Goal: Transaction & Acquisition: Purchase product/service

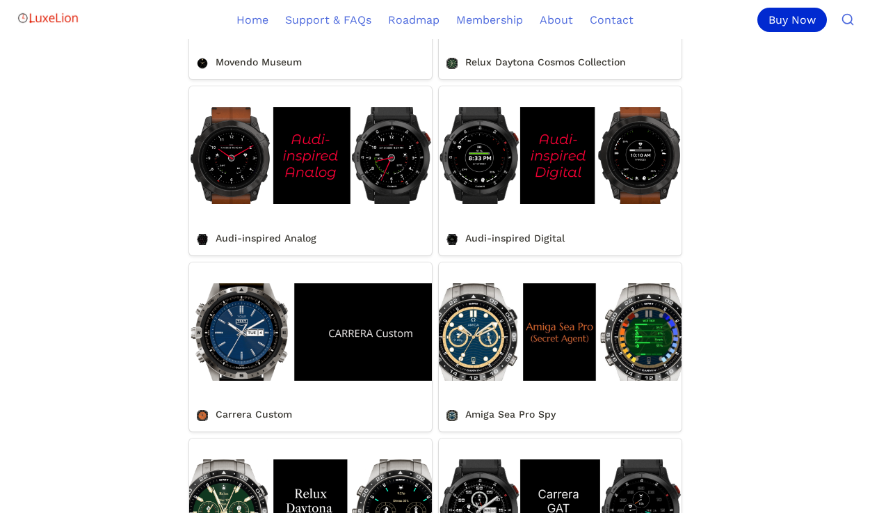
scroll to position [1005, 0]
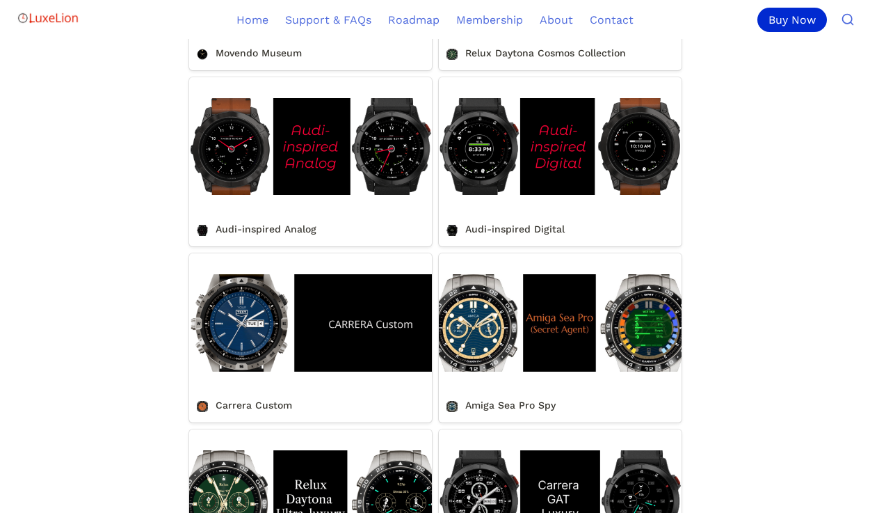
click at [243, 328] on link "Carrera Custom" at bounding box center [310, 337] width 243 height 169
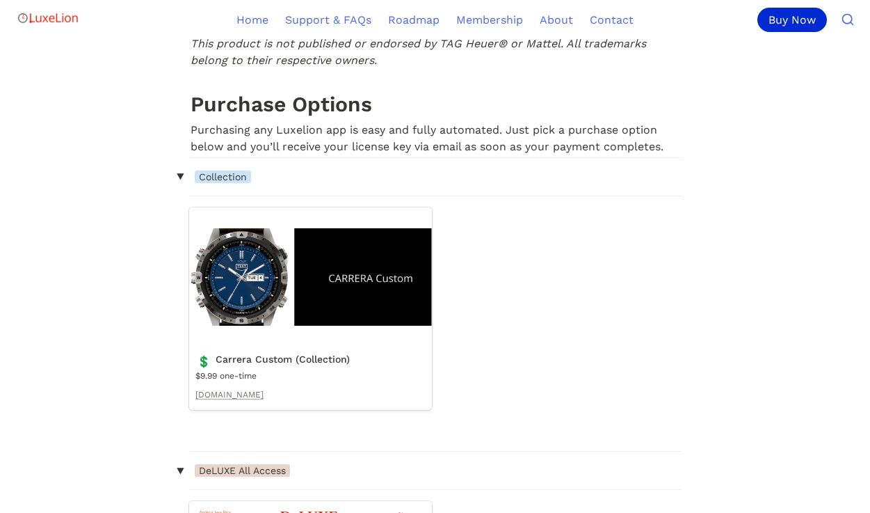
scroll to position [1095, 0]
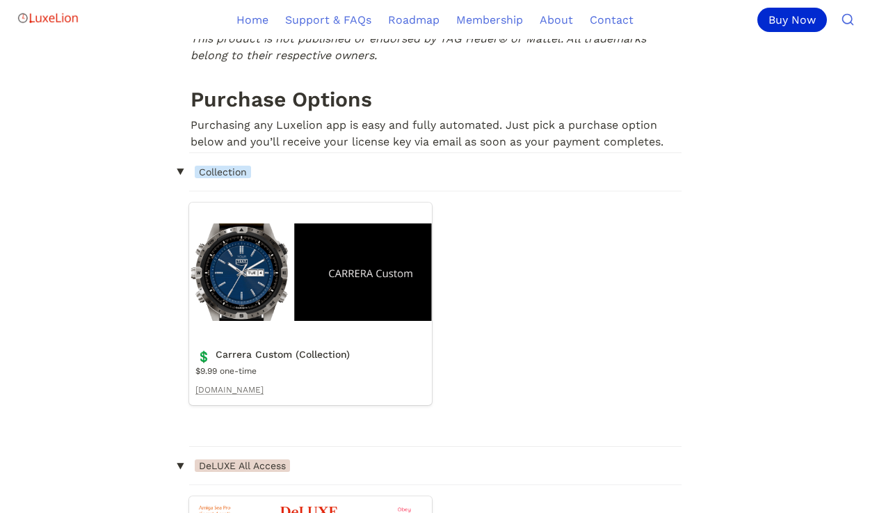
click at [234, 269] on link "Carrera Custom (Collection)" at bounding box center [310, 303] width 243 height 202
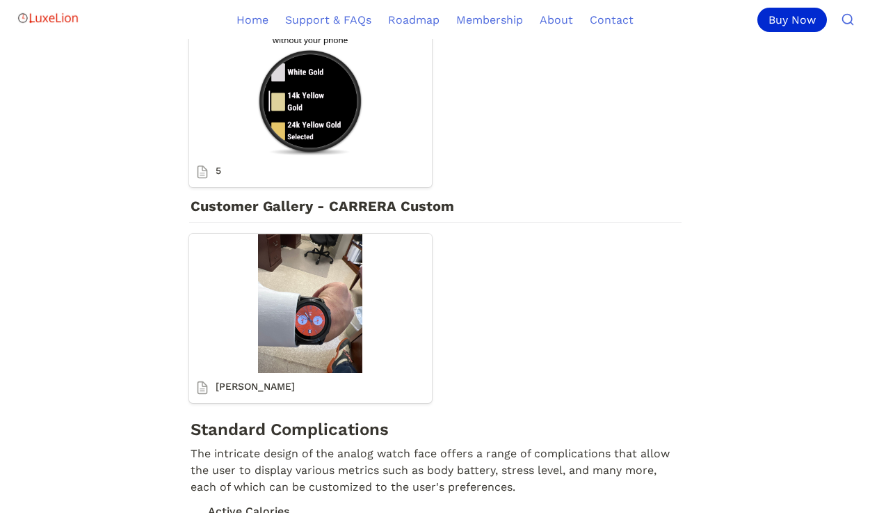
scroll to position [3155, 0]
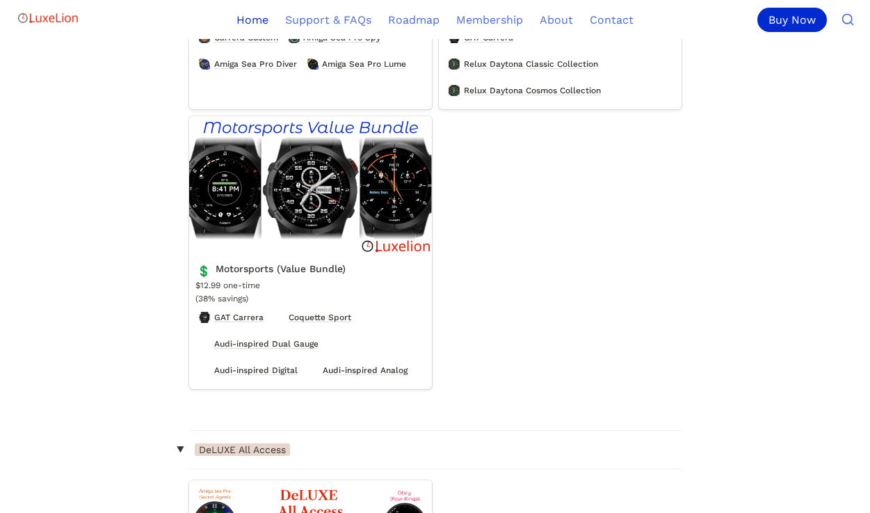
scroll to position [2607, 0]
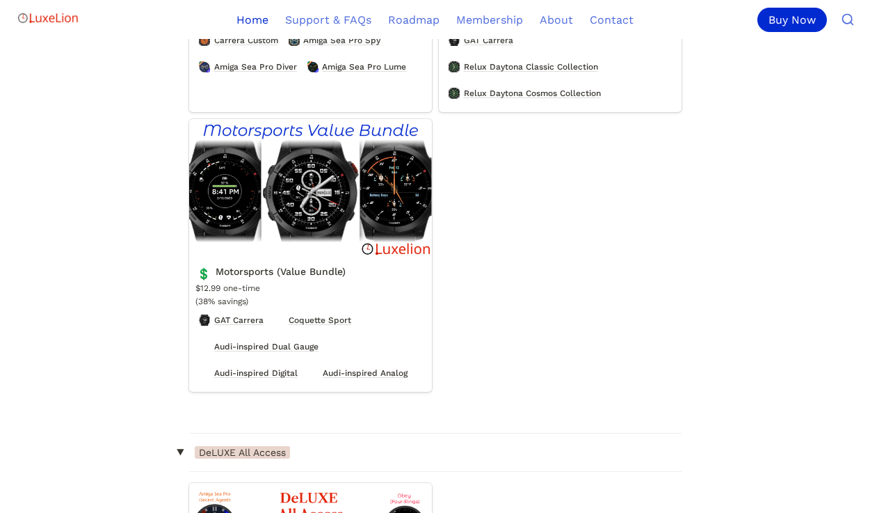
click at [387, 231] on link "Motorsports (Value Bundle)" at bounding box center [310, 255] width 243 height 273
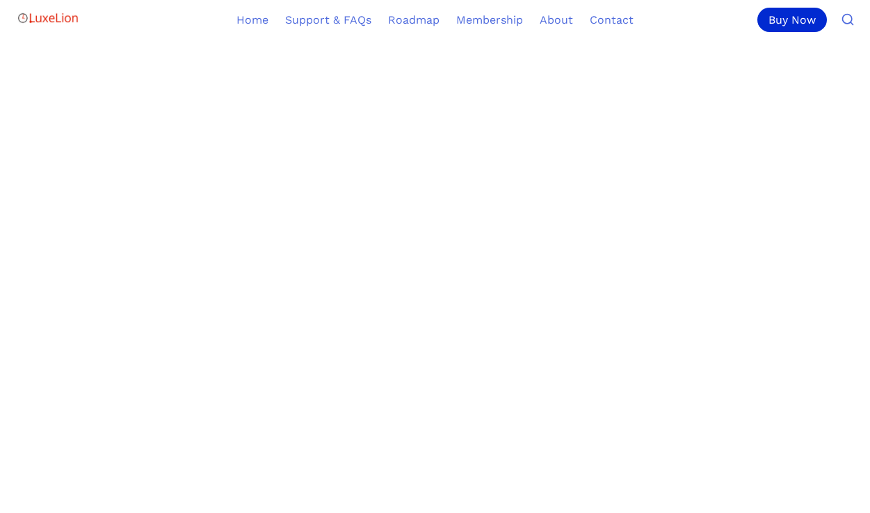
scroll to position [875, 0]
